Goal: Task Accomplishment & Management: Manage account settings

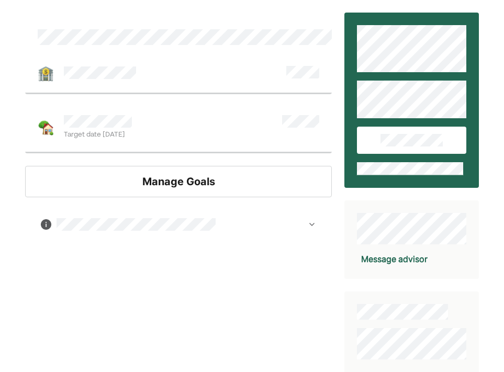
click at [200, 187] on div "Manage Goals" at bounding box center [178, 181] width 307 height 31
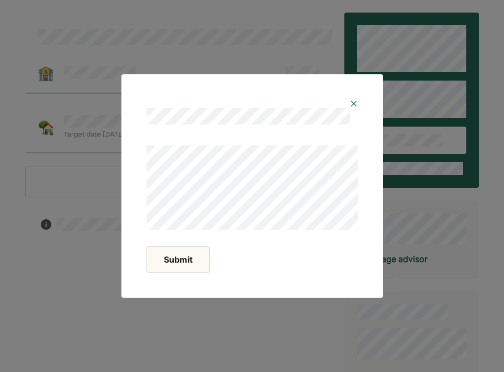
click at [353, 104] on img at bounding box center [354, 103] width 8 height 8
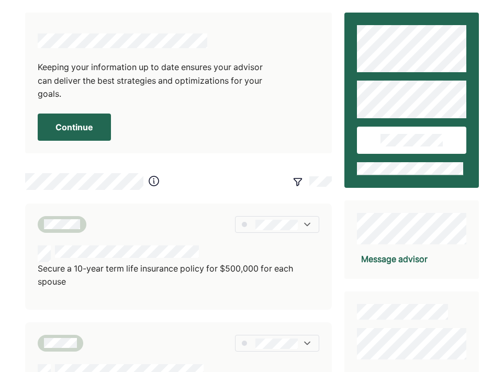
click at [62, 124] on button "Continue" at bounding box center [74, 127] width 73 height 27
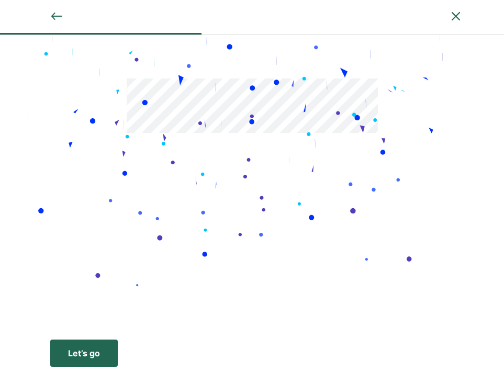
scroll to position [83, 0]
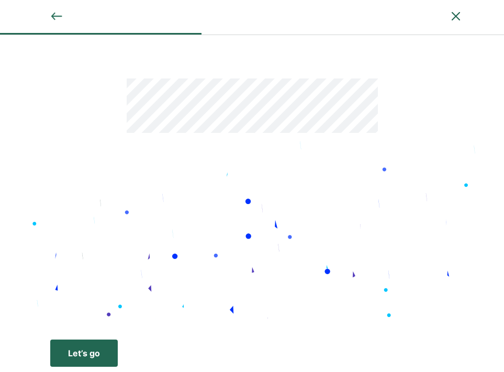
click at [72, 351] on div "Let’s go" at bounding box center [84, 353] width 32 height 13
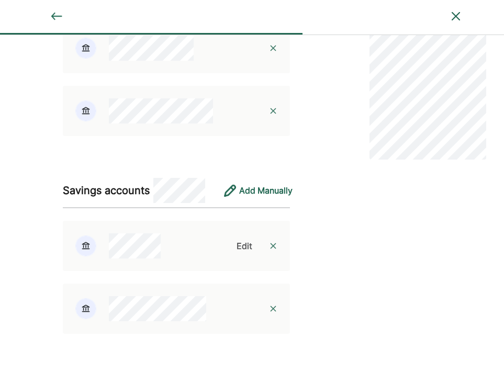
scroll to position [184, 0]
click at [273, 312] on img at bounding box center [273, 308] width 8 height 8
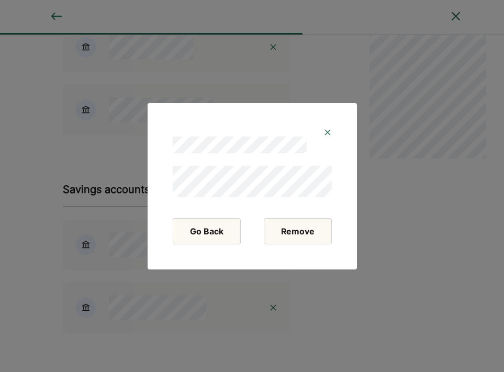
click at [290, 234] on button "Remove" at bounding box center [298, 231] width 68 height 26
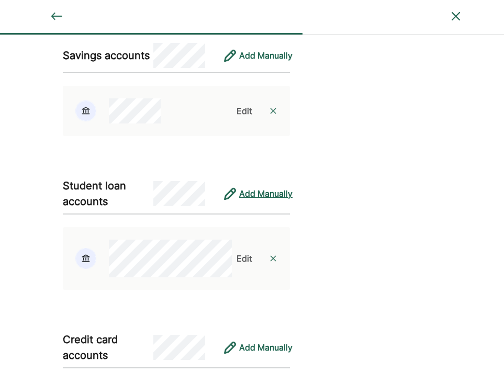
click at [264, 197] on div "Add Manually" at bounding box center [265, 193] width 53 height 13
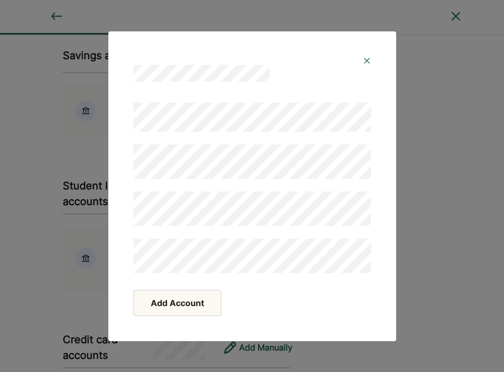
click at [177, 300] on button "Add Account" at bounding box center [177, 303] width 88 height 26
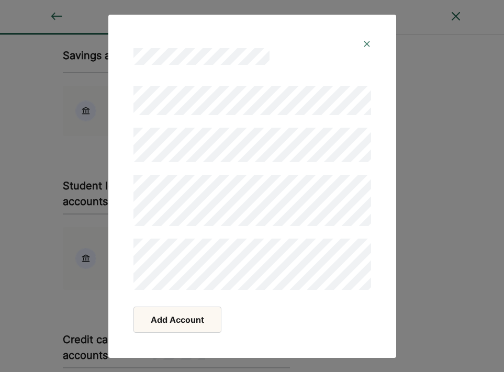
click at [364, 40] on img at bounding box center [367, 44] width 8 height 8
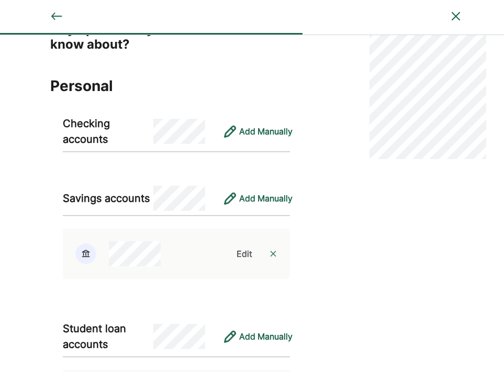
scroll to position [42, 0]
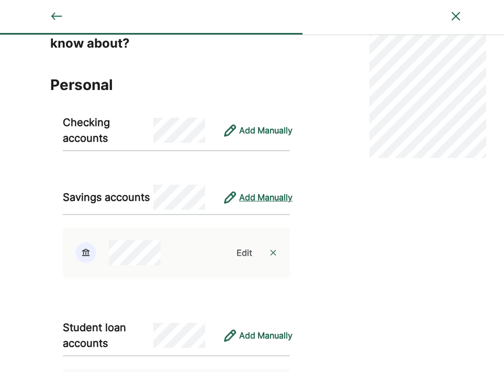
click at [265, 200] on div "Add Manually" at bounding box center [265, 197] width 53 height 13
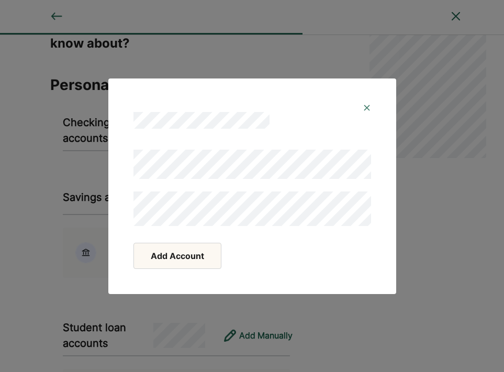
click at [171, 262] on button "Add Account" at bounding box center [177, 256] width 88 height 26
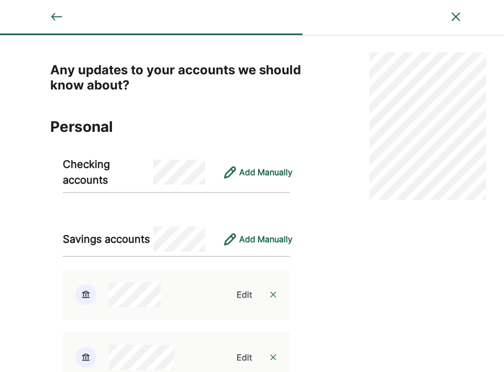
scroll to position [1, 0]
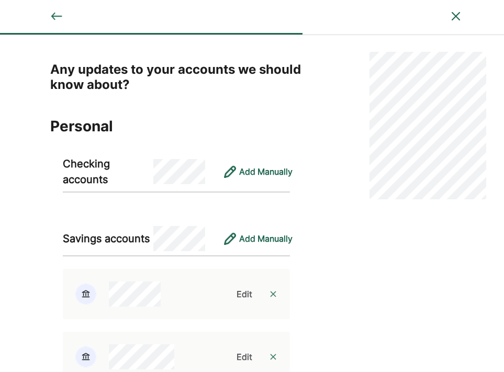
click at [58, 15] on img at bounding box center [56, 16] width 13 height 13
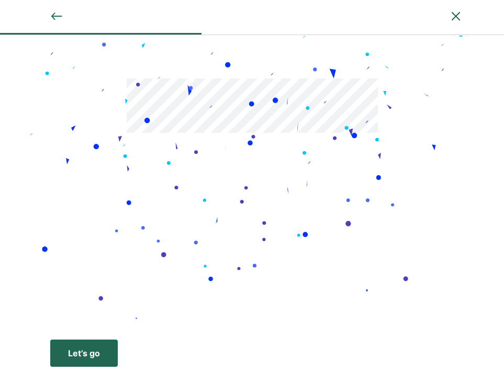
scroll to position [83, 0]
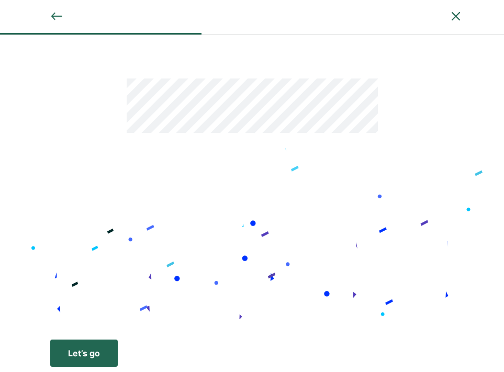
click at [456, 17] on img at bounding box center [456, 16] width 13 height 13
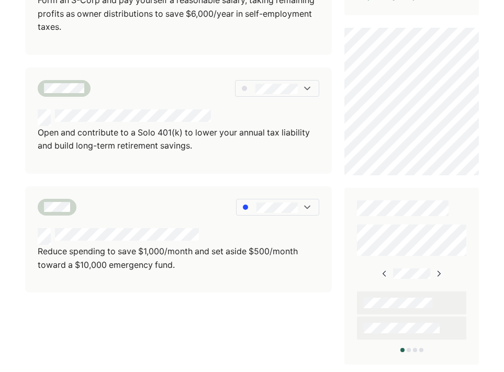
scroll to position [387, 0]
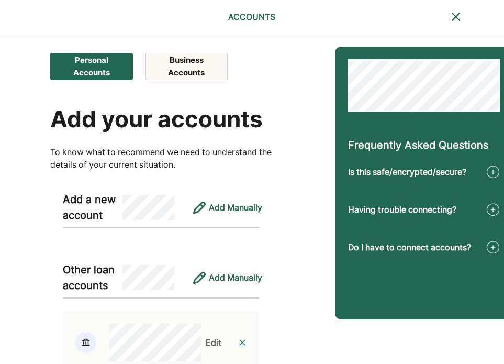
click at [191, 70] on button "Business Accounts" at bounding box center [186, 66] width 82 height 27
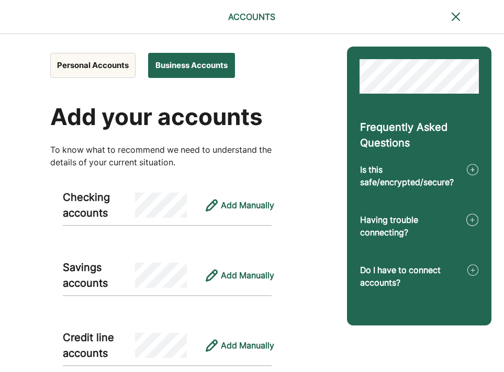
click at [94, 64] on button "Personal Accounts" at bounding box center [92, 65] width 85 height 25
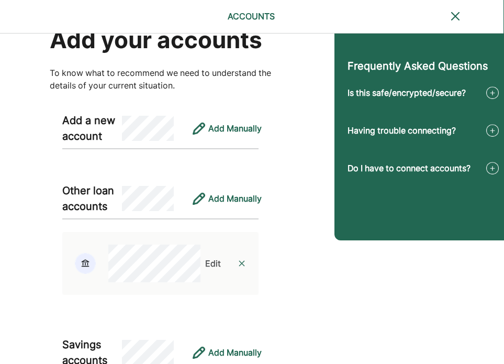
scroll to position [66, 1]
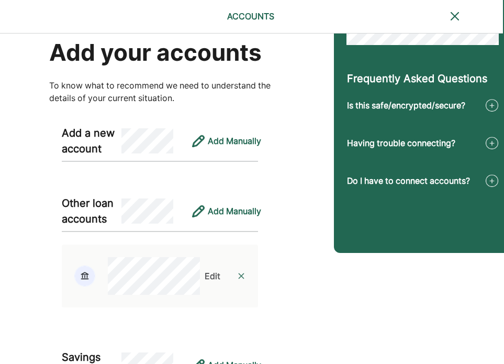
click at [453, 13] on img at bounding box center [455, 16] width 13 height 13
